Goal: Task Accomplishment & Management: Manage account settings

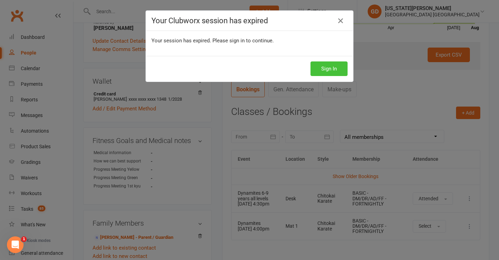
click at [328, 67] on button "Sign In" at bounding box center [329, 68] width 37 height 15
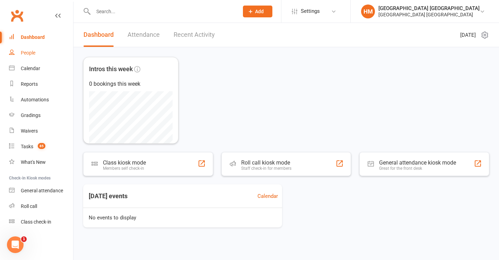
click at [47, 60] on link "People" at bounding box center [41, 53] width 64 height 16
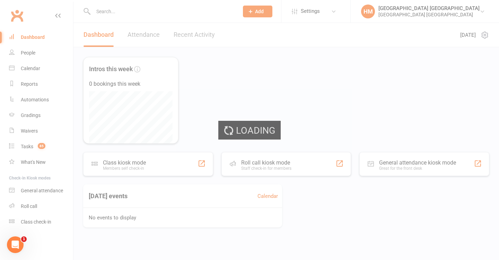
select select "100"
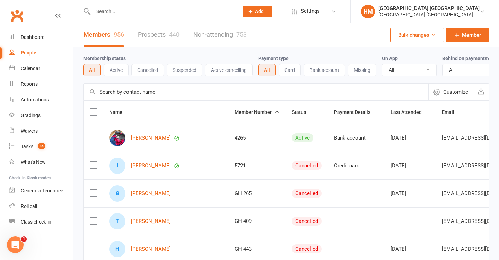
click at [40, 68] on div "Calendar" at bounding box center [30, 69] width 19 height 6
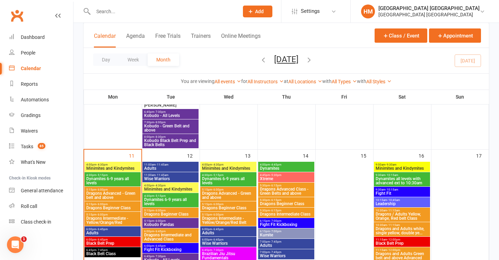
scroll to position [384, 0]
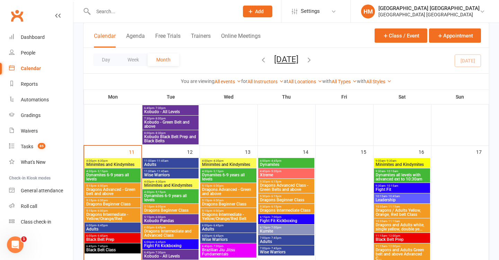
click at [126, 163] on span "Minimites and Kindymites" at bounding box center [112, 164] width 53 height 4
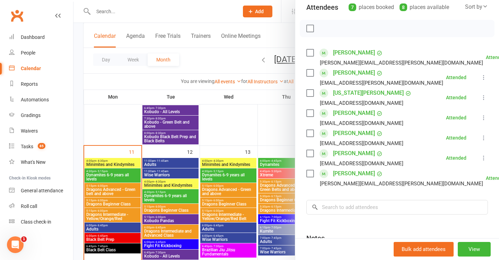
scroll to position [84, 0]
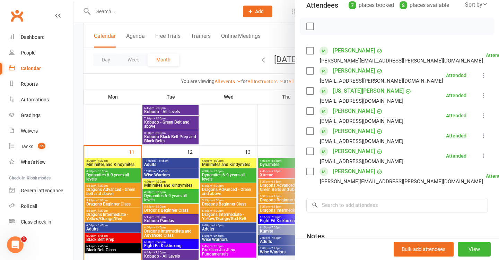
click at [150, 175] on div at bounding box center [287, 130] width 426 height 260
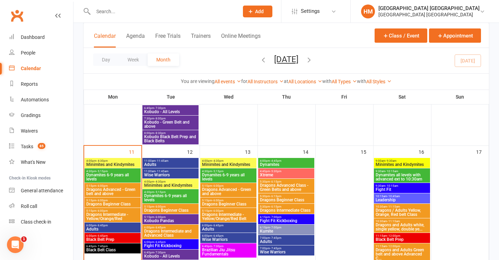
click at [113, 173] on span "Dynamites 6-9 years all levels" at bounding box center [112, 177] width 53 height 8
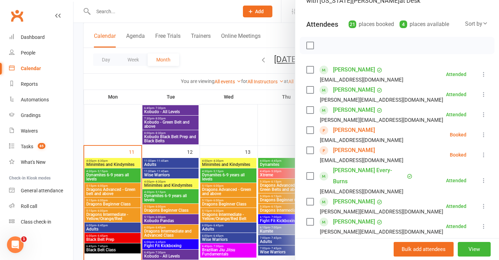
scroll to position [82, 0]
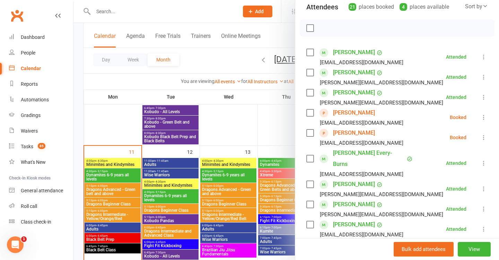
drag, startPoint x: 485, startPoint y: 115, endPoint x: 480, endPoint y: 122, distance: 8.7
click at [485, 115] on icon at bounding box center [484, 117] width 7 height 7
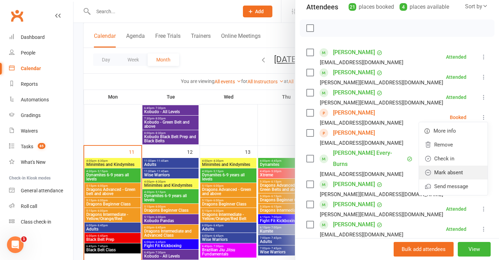
click at [465, 171] on link "Mark absent" at bounding box center [453, 172] width 69 height 14
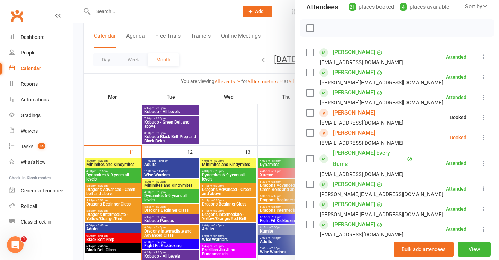
click at [483, 138] on icon at bounding box center [484, 137] width 7 height 7
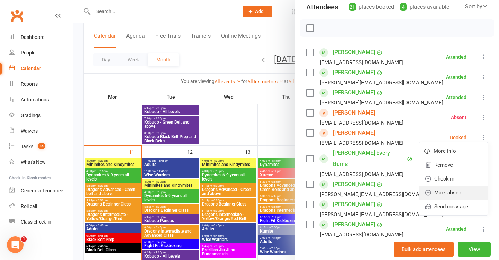
click at [452, 193] on link "Mark absent" at bounding box center [453, 193] width 69 height 14
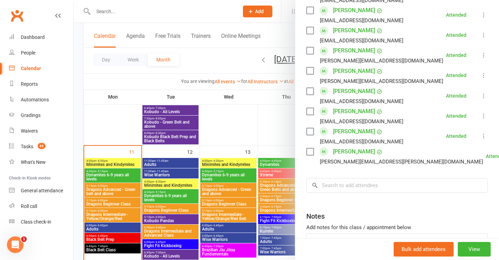
scroll to position [402, 0]
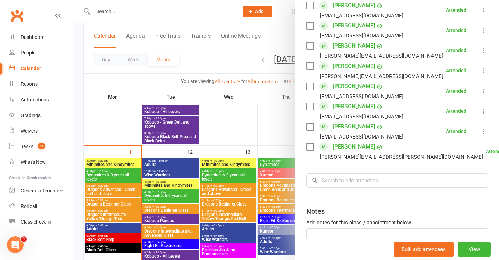
click at [241, 177] on div at bounding box center [287, 130] width 426 height 260
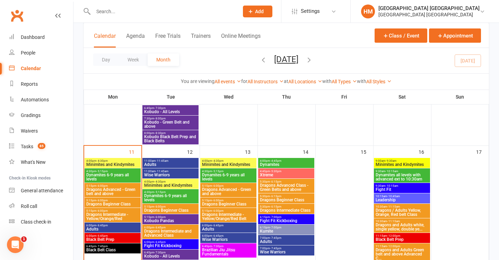
click at [115, 189] on span "Dragons Advanced - Green belt and above" at bounding box center [112, 191] width 53 height 8
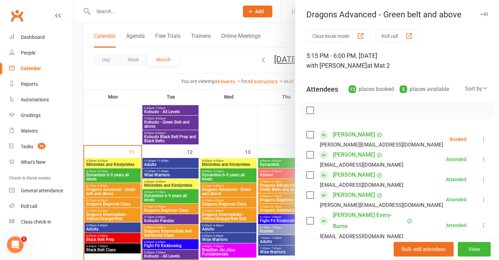
click at [484, 141] on icon at bounding box center [484, 139] width 7 height 7
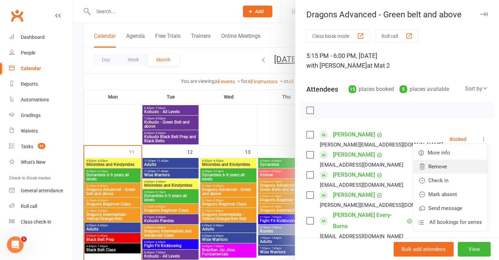
click at [440, 170] on link "Remove" at bounding box center [450, 167] width 75 height 14
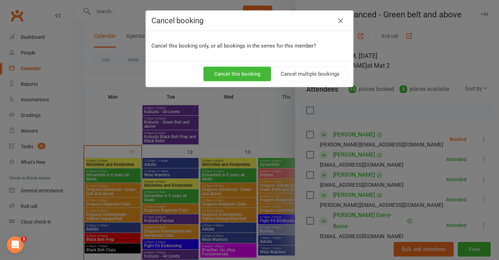
click at [239, 74] on button "Cancel this booking" at bounding box center [238, 74] width 68 height 15
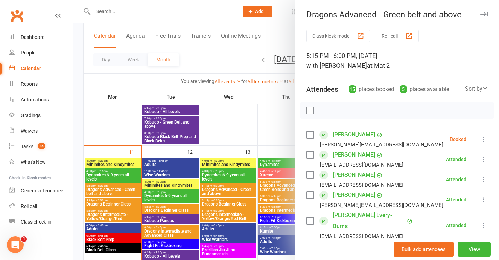
click at [176, 147] on div at bounding box center [287, 130] width 426 height 260
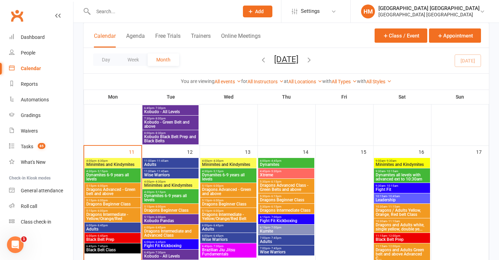
click at [130, 179] on span "Dynamites 6-9 years all levels" at bounding box center [112, 177] width 53 height 8
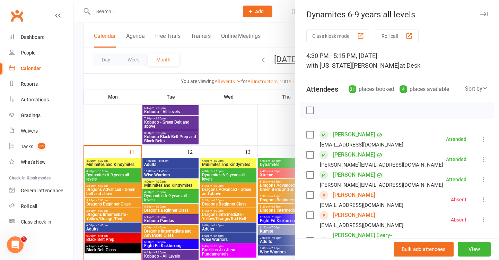
click at [169, 150] on div at bounding box center [287, 130] width 426 height 260
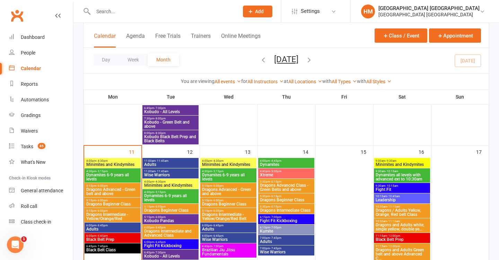
click at [111, 191] on span "Dragons Advanced - Green belt and above" at bounding box center [112, 191] width 53 height 8
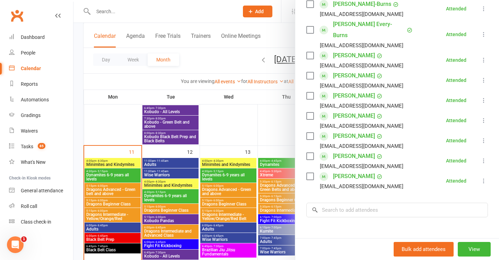
scroll to position [250, 0]
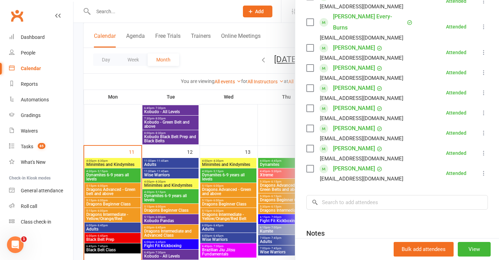
click at [219, 190] on div at bounding box center [287, 130] width 426 height 260
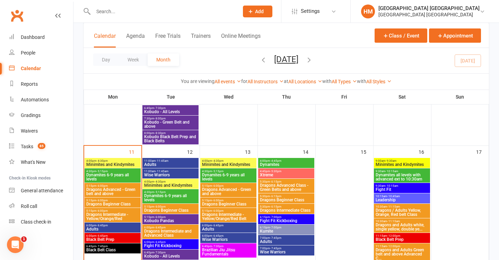
click at [121, 200] on span "5:15pm - 6:00pm" at bounding box center [112, 200] width 53 height 3
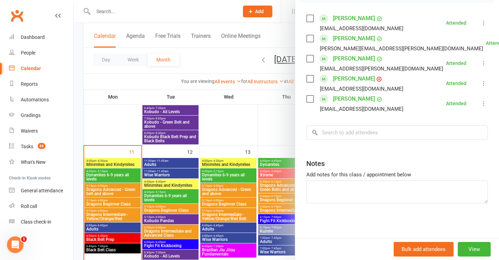
scroll to position [116, 0]
click at [168, 174] on div at bounding box center [287, 130] width 426 height 260
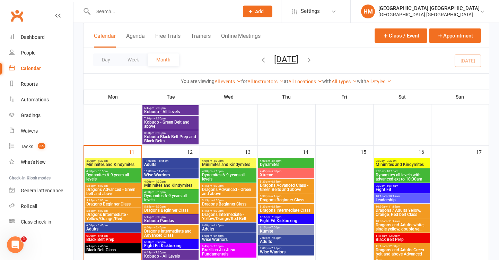
click at [109, 219] on span "Dragons Intermediate - Yellow/Orange/Red" at bounding box center [112, 216] width 53 height 8
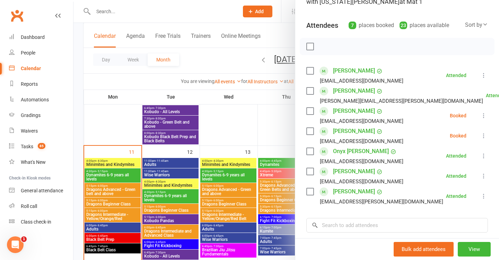
scroll to position [74, 0]
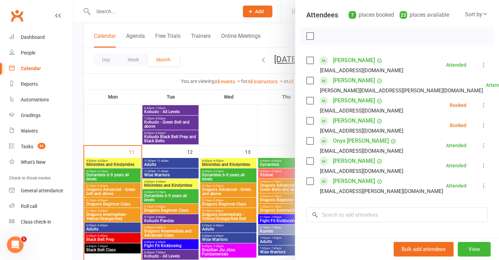
click at [482, 125] on icon at bounding box center [484, 125] width 7 height 7
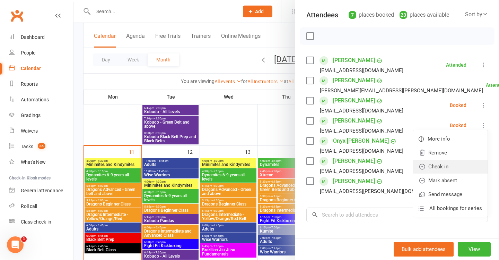
click at [446, 166] on link "Check in" at bounding box center [450, 167] width 75 height 14
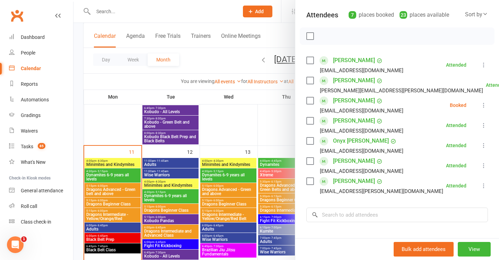
click at [485, 106] on icon at bounding box center [484, 105] width 7 height 7
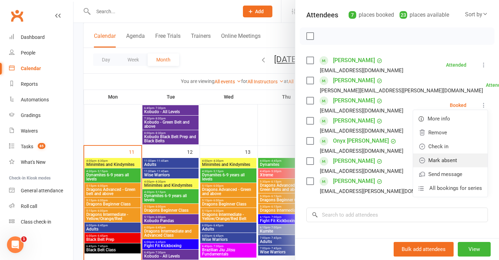
click at [445, 160] on link "Mark absent" at bounding box center [450, 160] width 75 height 14
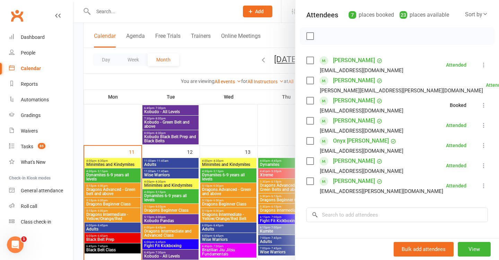
click at [219, 156] on div at bounding box center [287, 130] width 426 height 260
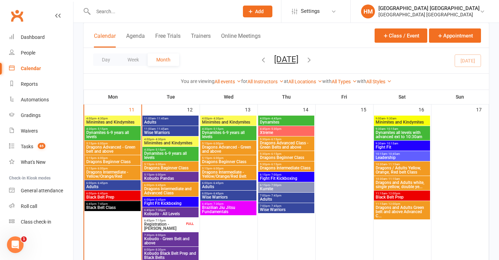
scroll to position [430, 0]
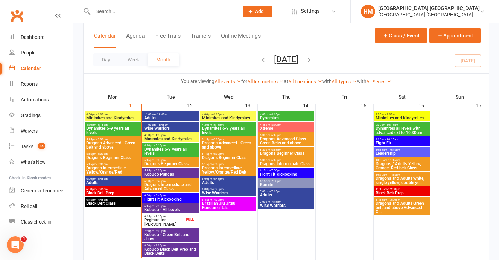
click at [109, 177] on div "6:00pm - 6:45pm Adults" at bounding box center [113, 181] width 56 height 10
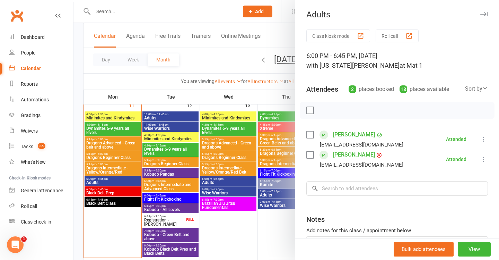
click at [180, 177] on div at bounding box center [287, 130] width 426 height 260
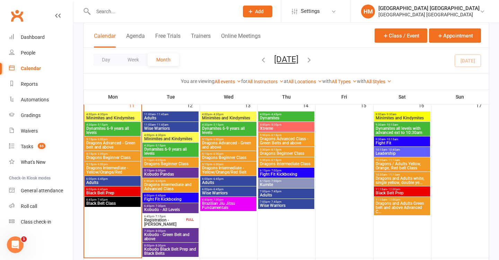
click at [118, 189] on span "6:00pm - 6:45pm" at bounding box center [112, 189] width 53 height 3
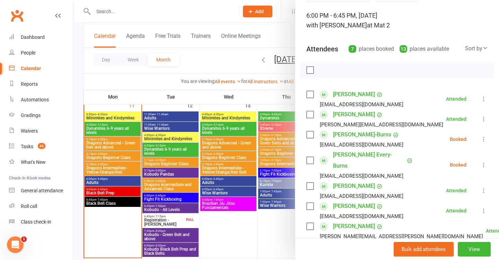
scroll to position [48, 0]
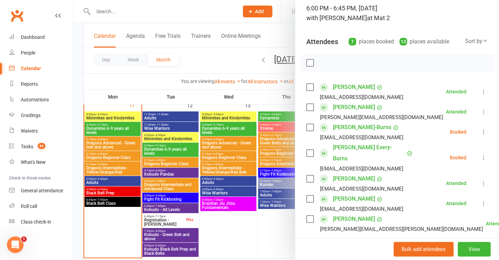
click at [487, 132] on icon at bounding box center [484, 131] width 7 height 7
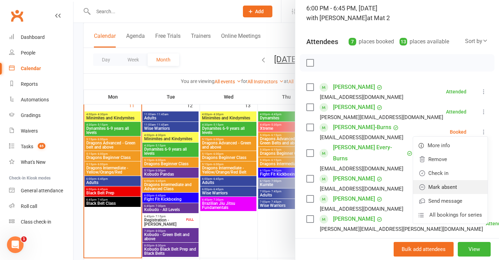
click at [446, 186] on link "Mark absent" at bounding box center [450, 187] width 75 height 14
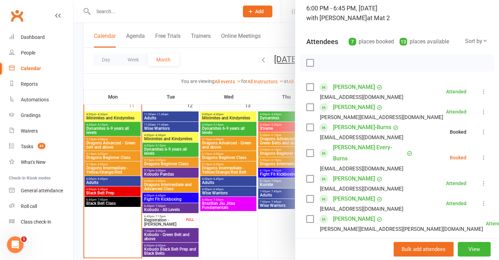
click at [480, 153] on button at bounding box center [484, 157] width 8 height 8
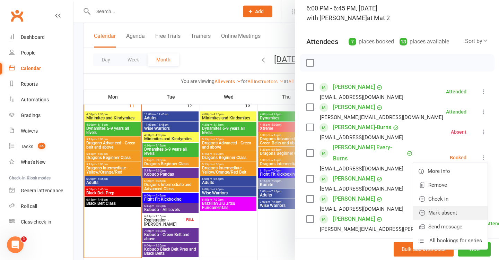
click at [450, 207] on link "Mark absent" at bounding box center [450, 213] width 75 height 14
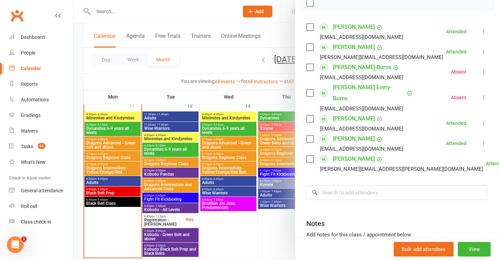
scroll to position [113, 0]
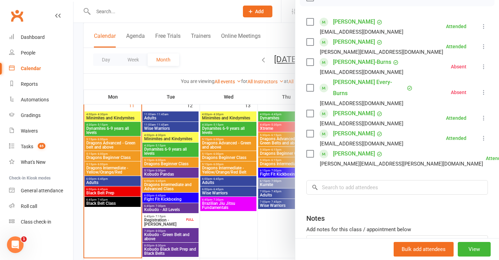
click at [201, 184] on div at bounding box center [287, 130] width 426 height 260
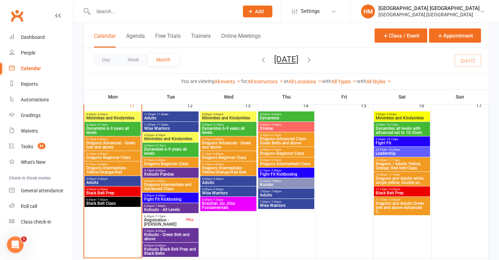
click at [118, 202] on span "Black Belt Class" at bounding box center [112, 203] width 53 height 4
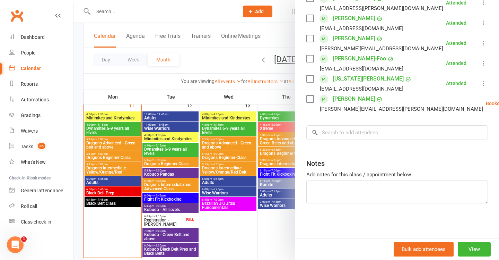
scroll to position [136, 0]
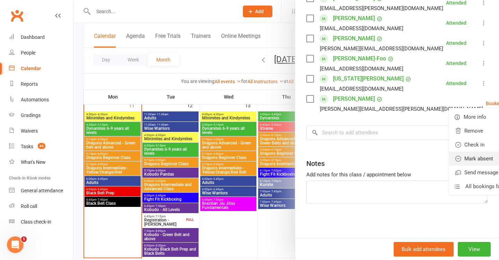
click at [463, 160] on link "Mark absent" at bounding box center [487, 159] width 75 height 14
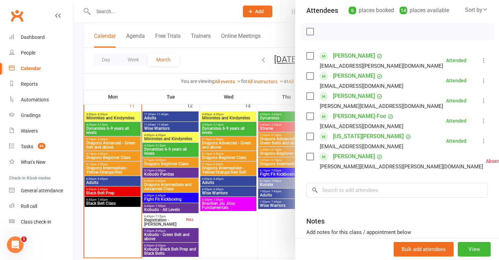
scroll to position [67, 0]
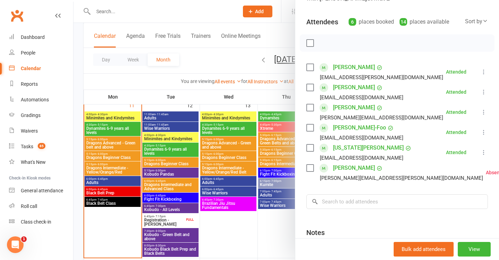
click at [267, 156] on div at bounding box center [287, 130] width 426 height 260
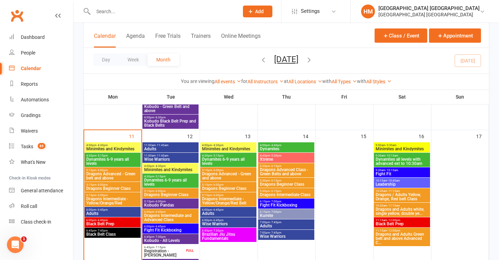
scroll to position [395, 0]
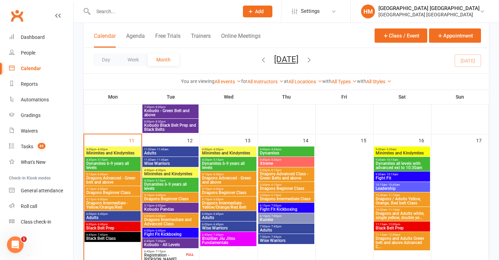
click at [177, 150] on span "11:00am - 11:45am" at bounding box center [170, 149] width 53 height 3
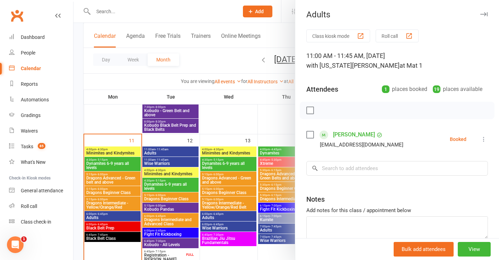
click at [175, 157] on div at bounding box center [287, 130] width 426 height 260
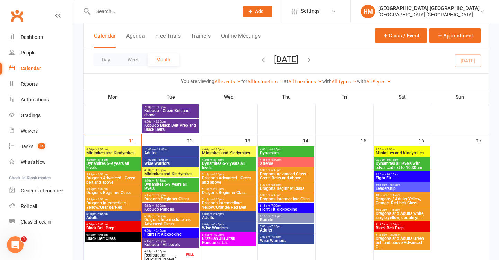
click at [175, 162] on span "Wise Warriors" at bounding box center [170, 163] width 53 height 4
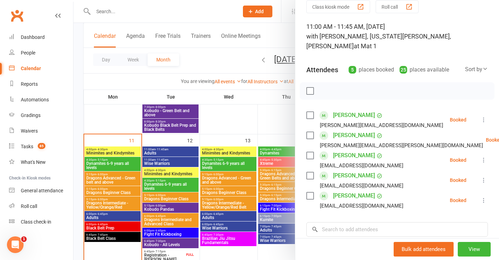
scroll to position [83, 0]
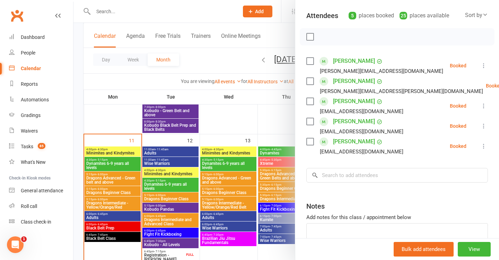
click at [209, 170] on div at bounding box center [287, 130] width 426 height 260
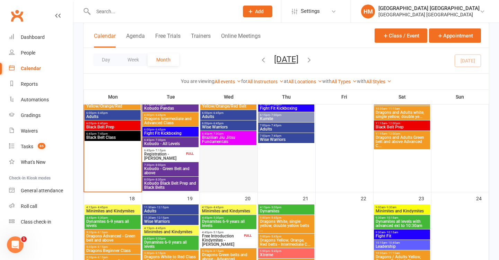
scroll to position [477, 0]
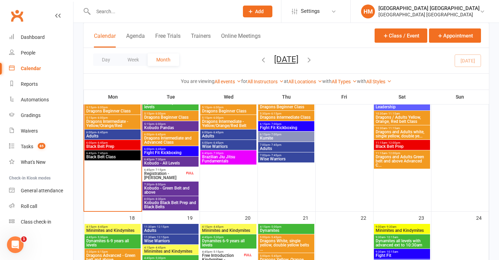
click at [175, 176] on span "Registration - [PERSON_NAME]" at bounding box center [164, 175] width 41 height 8
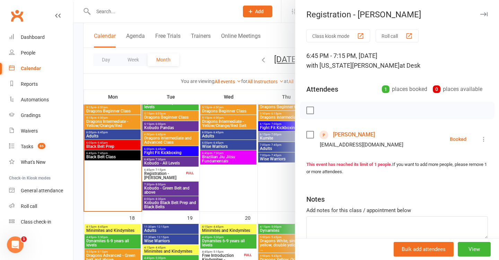
click at [183, 190] on div at bounding box center [287, 130] width 426 height 260
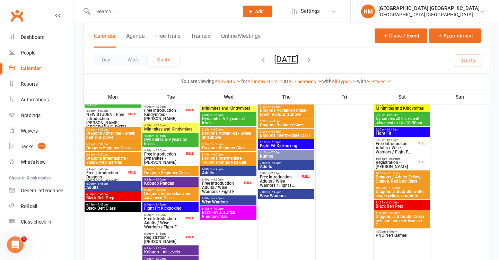
scroll to position [238, 0]
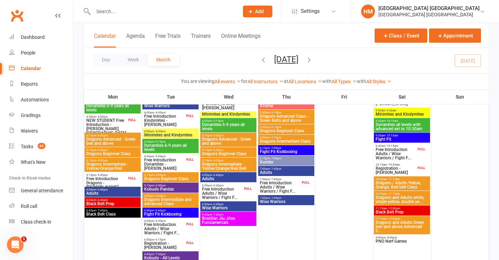
click at [176, 119] on span "Free Introduction Kindymites - [PERSON_NAME]" at bounding box center [164, 120] width 41 height 12
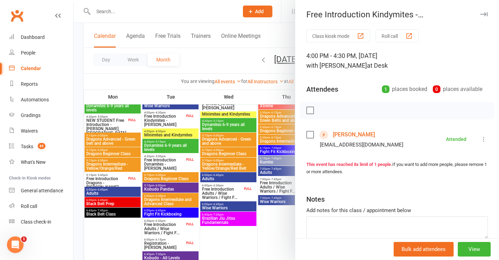
click at [156, 143] on div at bounding box center [287, 130] width 426 height 260
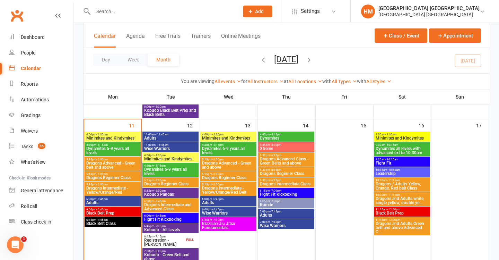
scroll to position [408, 0]
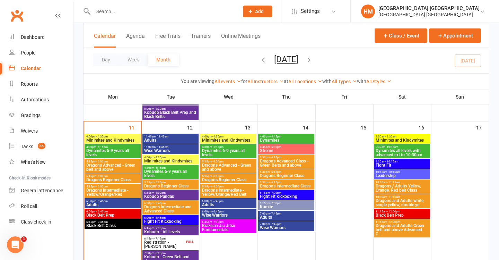
click at [164, 157] on span "- 4:30pm" at bounding box center [159, 157] width 11 height 3
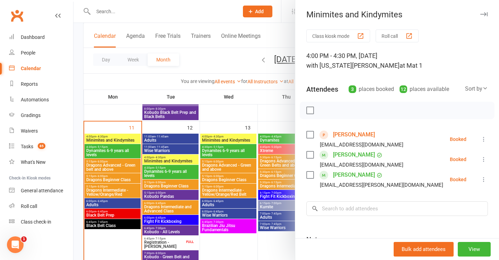
scroll to position [5, 0]
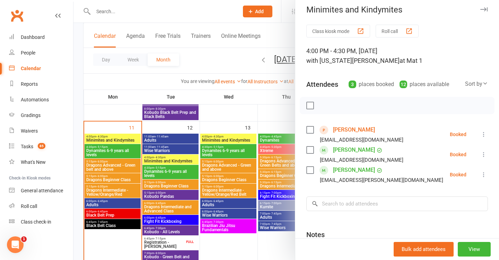
click at [207, 156] on div at bounding box center [287, 130] width 426 height 260
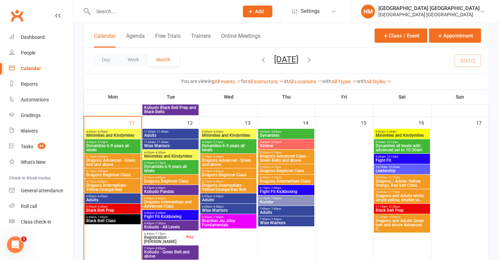
scroll to position [417, 0]
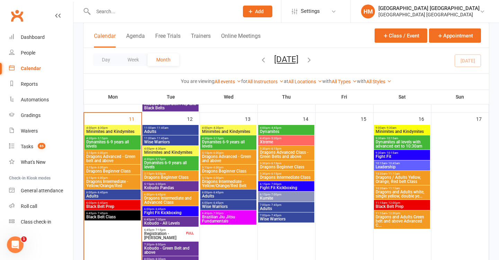
click at [390, 159] on div "9:30am - 10:15am Fight Fit" at bounding box center [402, 155] width 56 height 10
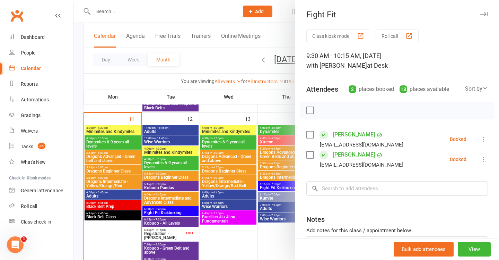
click at [260, 168] on div at bounding box center [287, 130] width 426 height 260
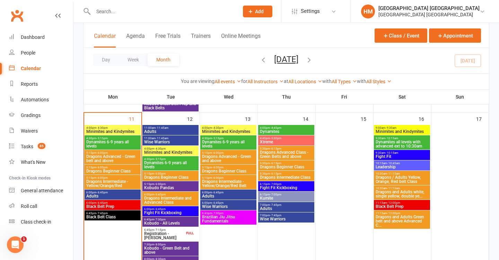
click at [399, 165] on span "Leadership" at bounding box center [402, 167] width 53 height 4
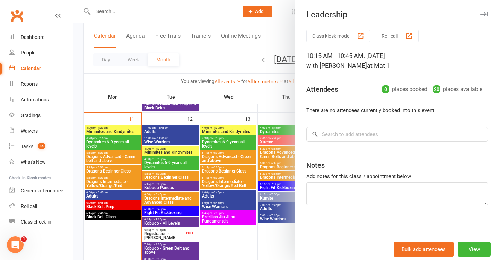
click at [219, 187] on div at bounding box center [287, 130] width 426 height 260
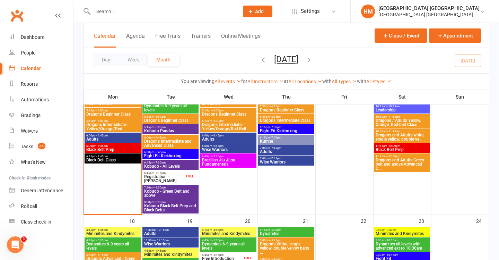
scroll to position [473, 0]
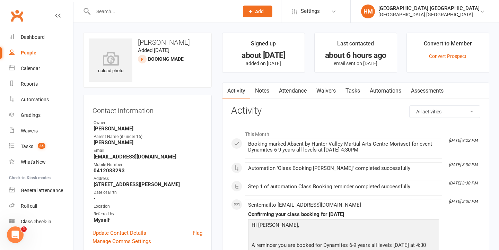
click at [341, 92] on link "Waivers" at bounding box center [326, 91] width 29 height 16
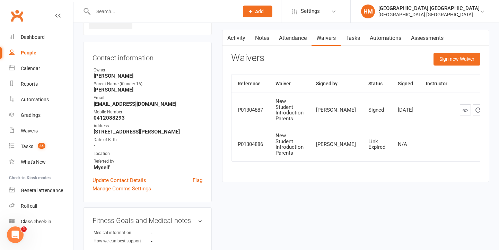
scroll to position [52, 0]
click at [350, 37] on link "Tasks" at bounding box center [353, 39] width 24 height 16
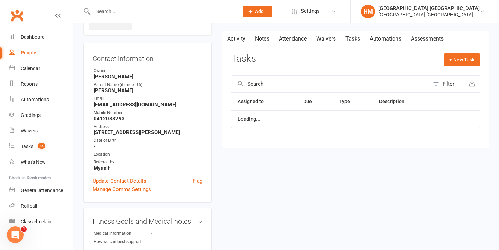
click at [227, 33] on button "button" at bounding box center [227, 39] width 9 height 16
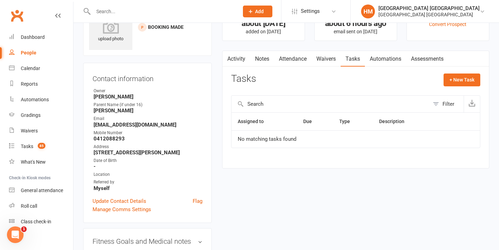
scroll to position [28, 0]
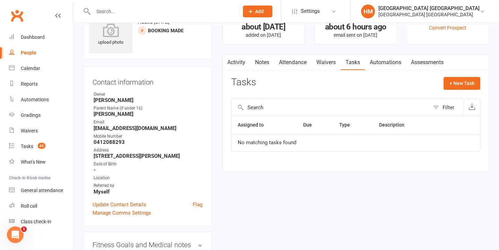
click at [234, 63] on link "Activity" at bounding box center [237, 62] width 28 height 16
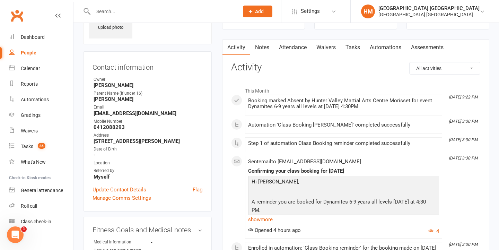
scroll to position [44, 0]
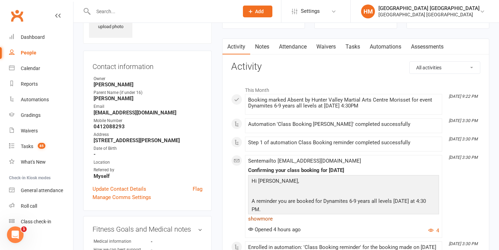
click at [264, 220] on link "show more" at bounding box center [343, 219] width 191 height 10
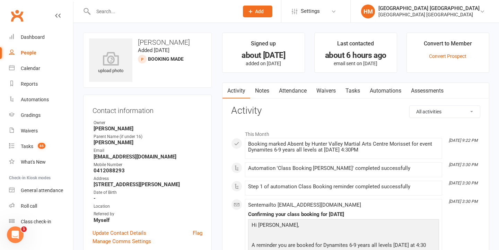
scroll to position [0, 0]
click at [354, 84] on link "Tasks" at bounding box center [353, 91] width 24 height 16
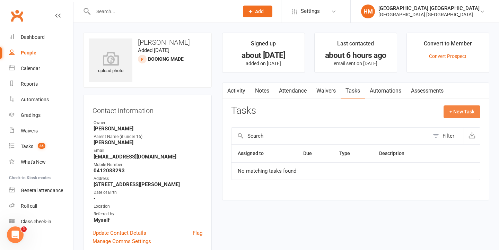
drag, startPoint x: 463, startPoint y: 110, endPoint x: 459, endPoint y: 110, distance: 3.8
click at [459, 110] on button "+ New Task" at bounding box center [462, 111] width 37 height 12
select select "42839"
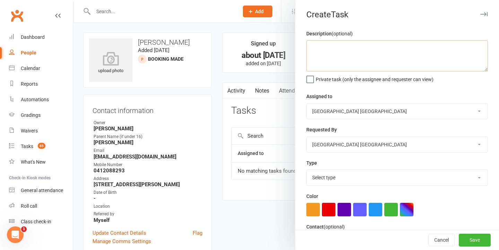
click at [394, 48] on textarea at bounding box center [398, 55] width 182 height 31
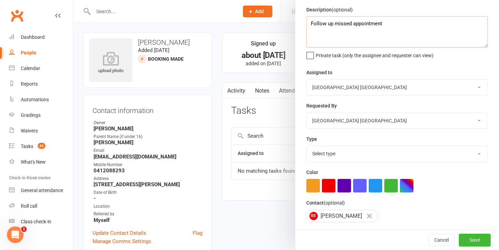
scroll to position [35, 0]
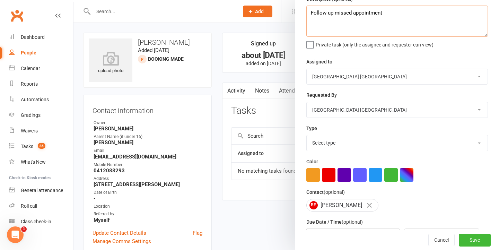
type textarea "Follow up missed appointment"
select select "48620"
select select "18411"
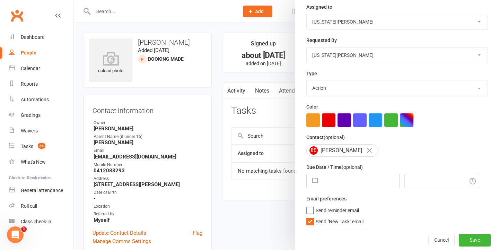
drag, startPoint x: 345, startPoint y: 182, endPoint x: 347, endPoint y: 191, distance: 9.5
click at [345, 182] on input "text" at bounding box center [361, 181] width 78 height 14
select select "6"
select select "2025"
select select "7"
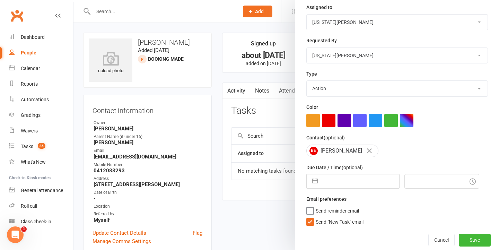
select select "2025"
select select "8"
select select "2025"
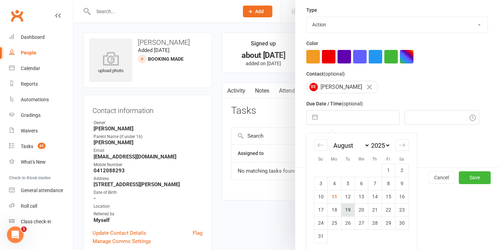
scroll to position [153, 0]
click at [365, 197] on td "13" at bounding box center [362, 196] width 14 height 13
type input "13 Aug 2025"
type input "9:30pm"
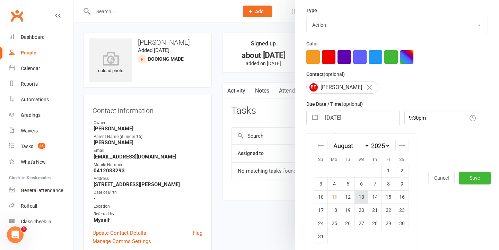
scroll to position [89, 0]
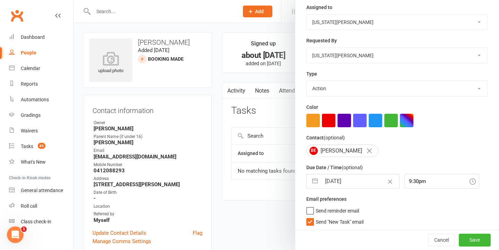
click at [318, 218] on span "Send "New Task" email" at bounding box center [340, 221] width 48 height 8
click at [318, 217] on input "Send "New Task" email" at bounding box center [335, 217] width 57 height 0
click at [473, 242] on button "Save" at bounding box center [475, 240] width 32 height 12
